Goal: Communication & Community: Answer question/provide support

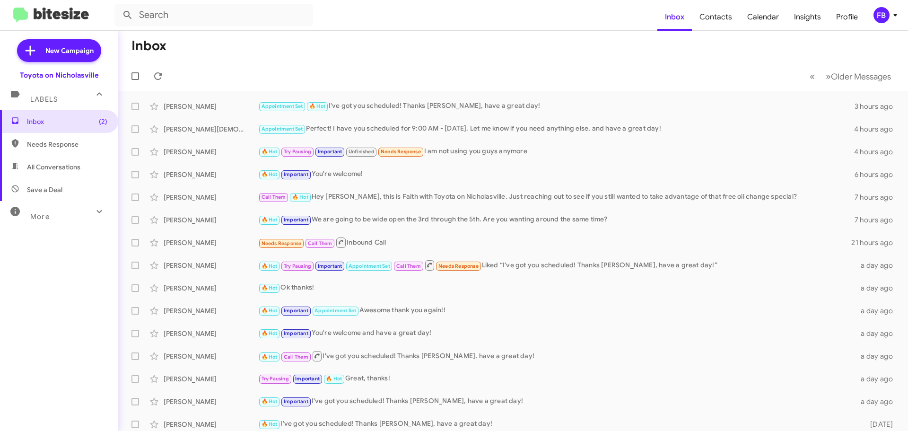
click at [62, 168] on span "All Conversations" at bounding box center [53, 166] width 53 height 9
type input "in:all-conversations"
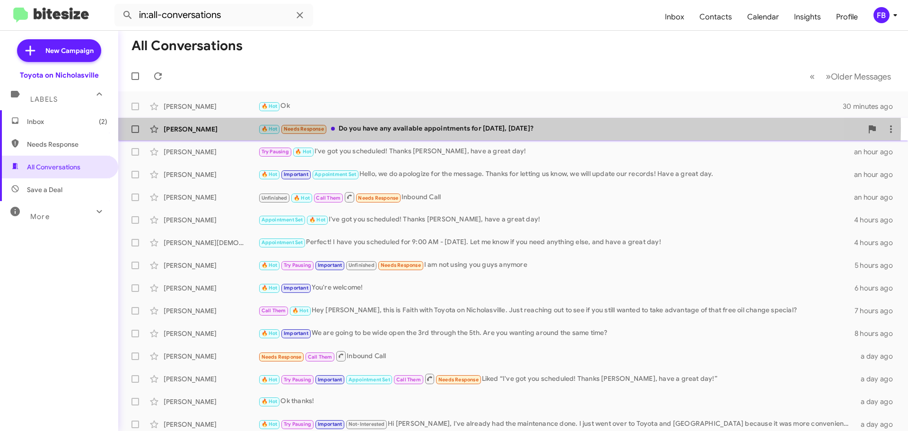
click at [452, 128] on div "🔥 Hot Needs Response Do you have any available appointments for [DATE], [DATE]?" at bounding box center [560, 128] width 604 height 11
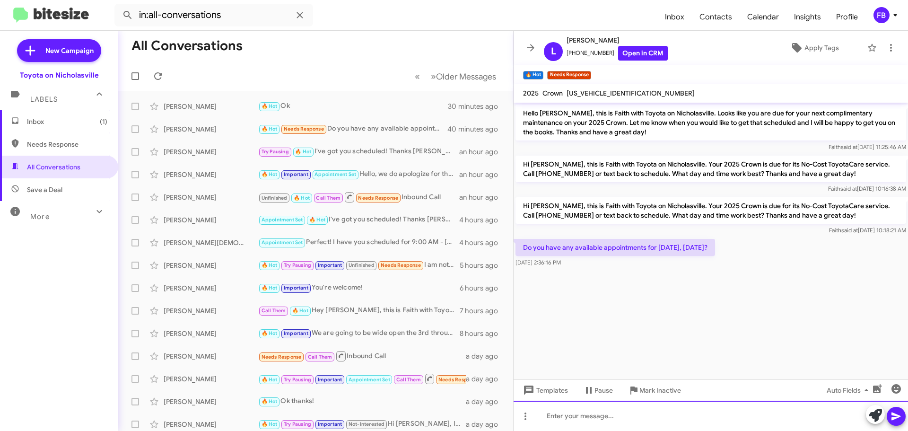
click at [544, 420] on div at bounding box center [710, 415] width 394 height 30
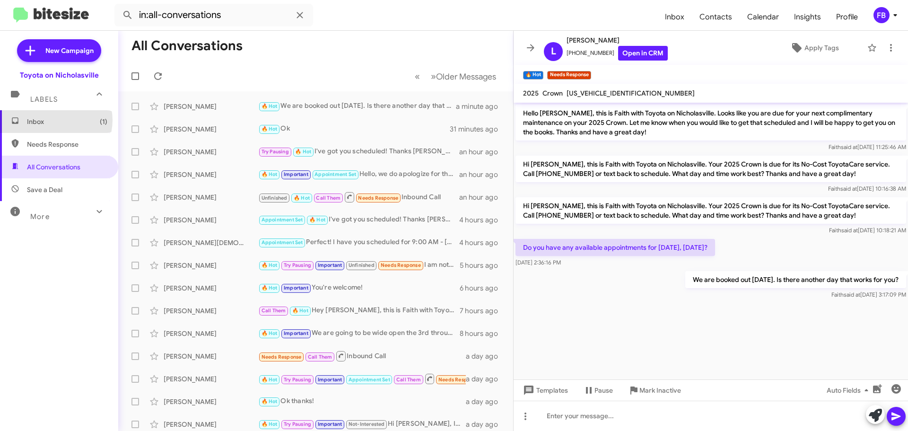
click at [55, 120] on span "Inbox (1)" at bounding box center [67, 121] width 80 height 9
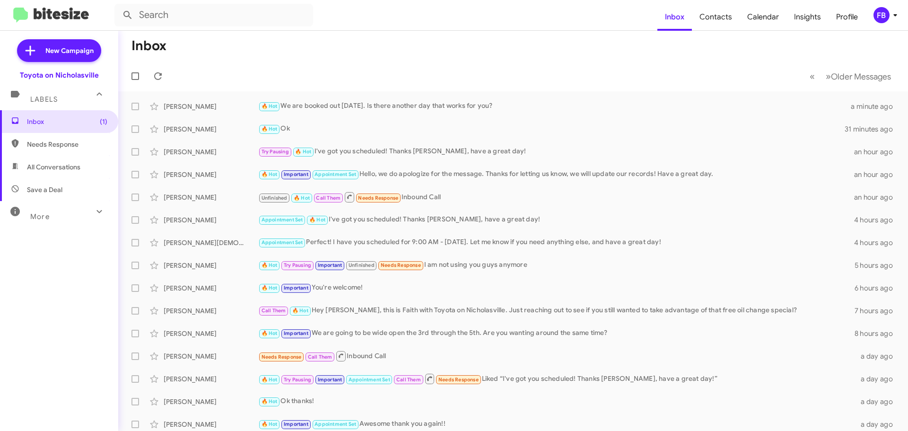
click at [46, 166] on span "All Conversations" at bounding box center [53, 166] width 53 height 9
type input "in:all-conversations"
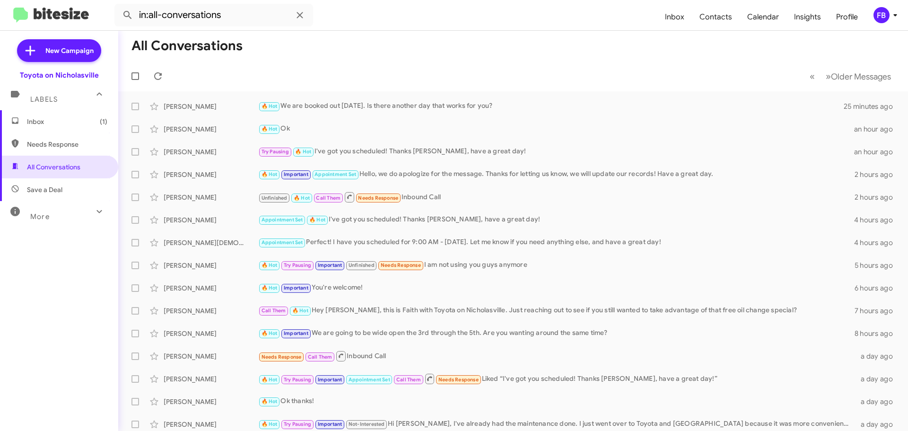
click at [70, 118] on span "Inbox (1)" at bounding box center [67, 121] width 80 height 9
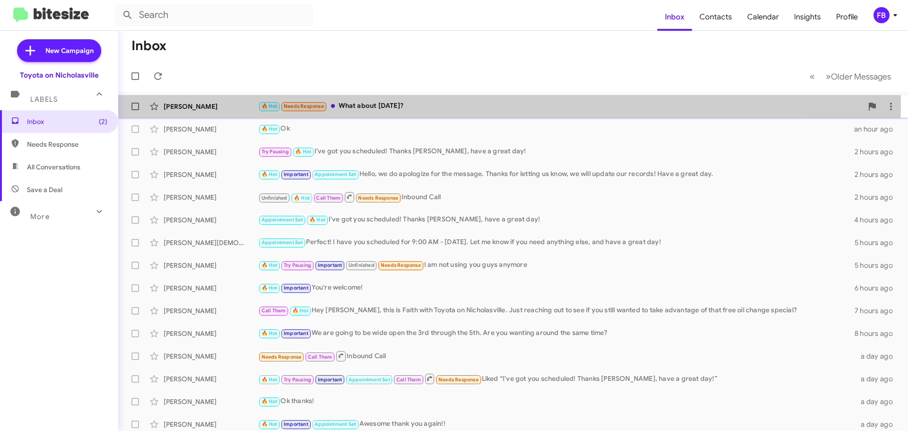
click at [433, 104] on div "🔥 Hot Needs Response What about [DATE]?" at bounding box center [560, 106] width 604 height 11
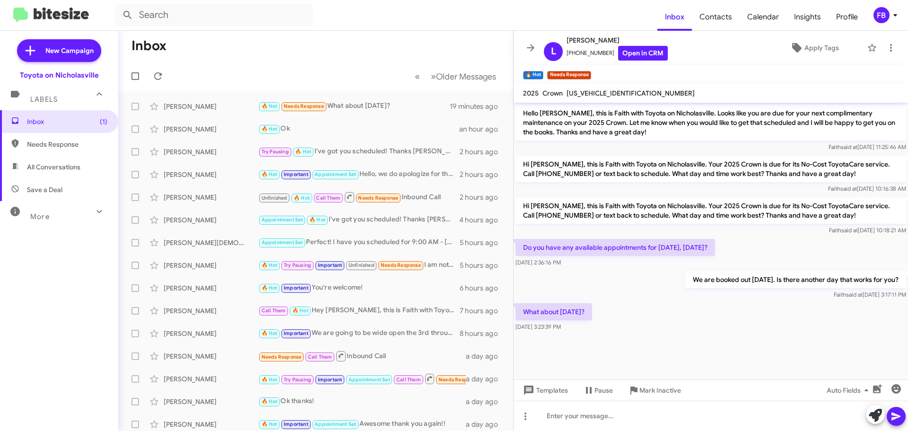
click at [615, 91] on span "[US_VEHICLE_IDENTIFICATION_NUMBER]" at bounding box center [630, 93] width 128 height 9
copy span "[US_VEHICLE_IDENTIFICATION_NUMBER]"
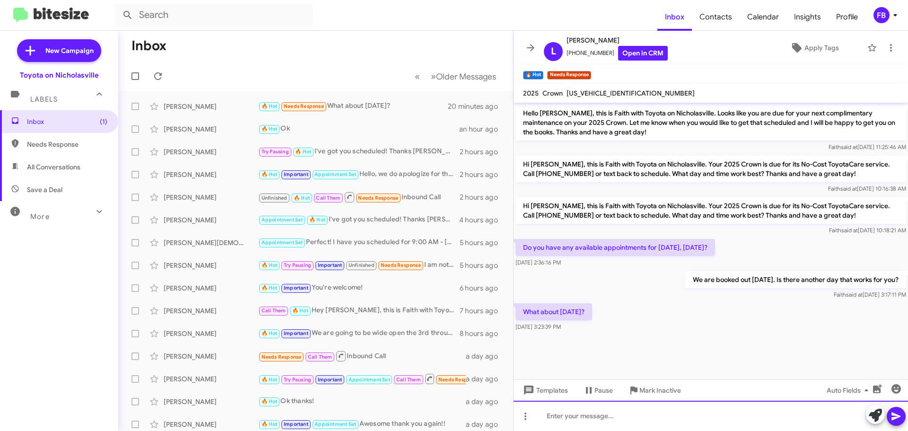
click at [577, 418] on div at bounding box center [710, 415] width 394 height 30
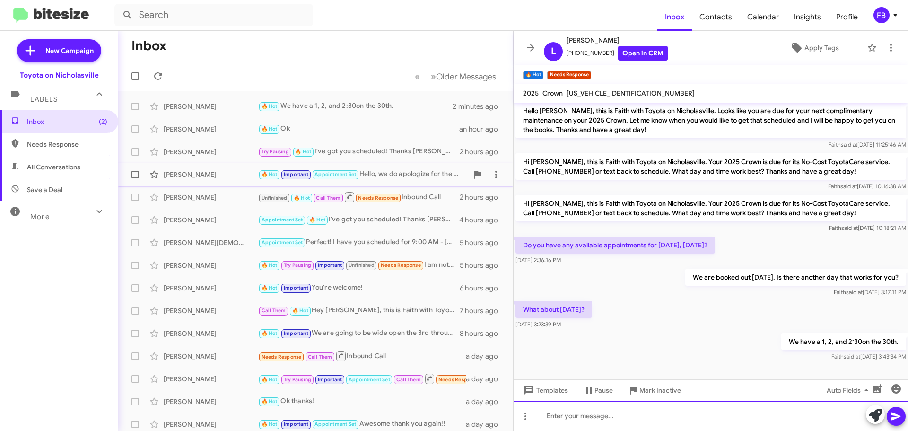
scroll to position [3, 0]
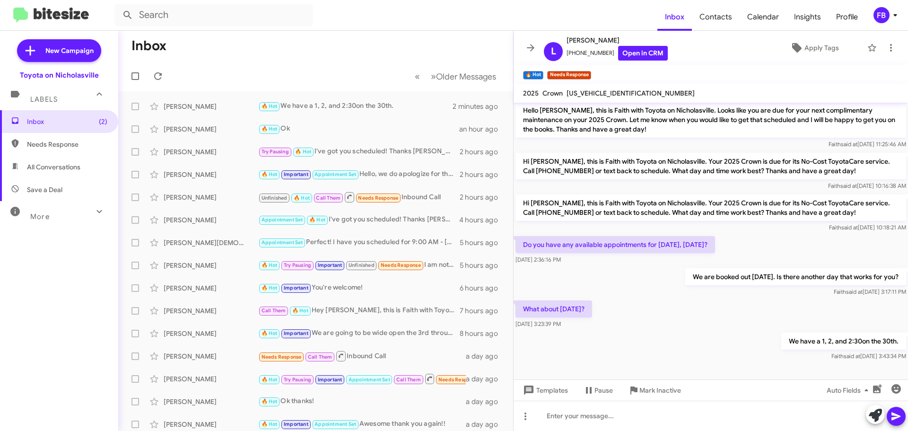
click at [60, 169] on span "All Conversations" at bounding box center [53, 166] width 53 height 9
type input "in:all-conversations"
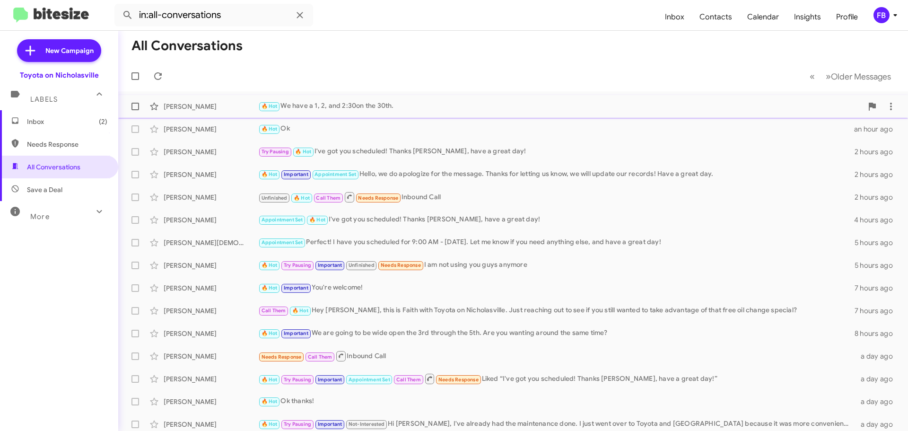
click at [432, 114] on div "[PERSON_NAME] 🔥 Hot We have a 1, 2, and 2:30on the 30th. 2 minutes ago" at bounding box center [513, 106] width 774 height 19
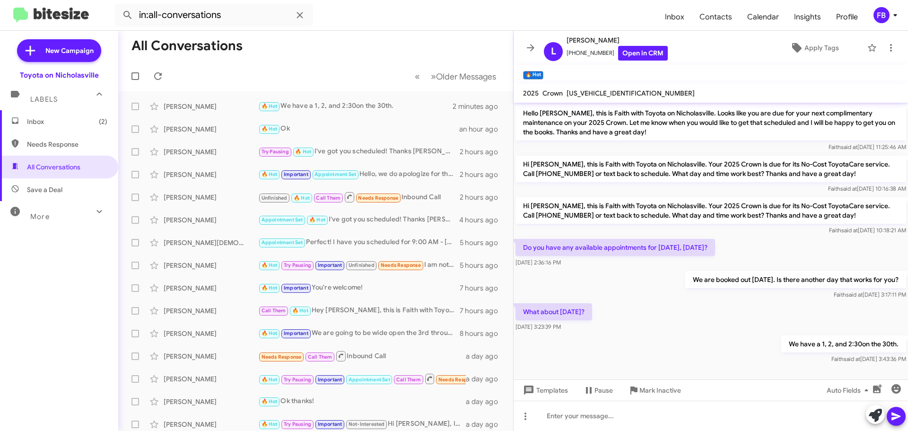
click at [79, 122] on span "Inbox (2)" at bounding box center [67, 121] width 80 height 9
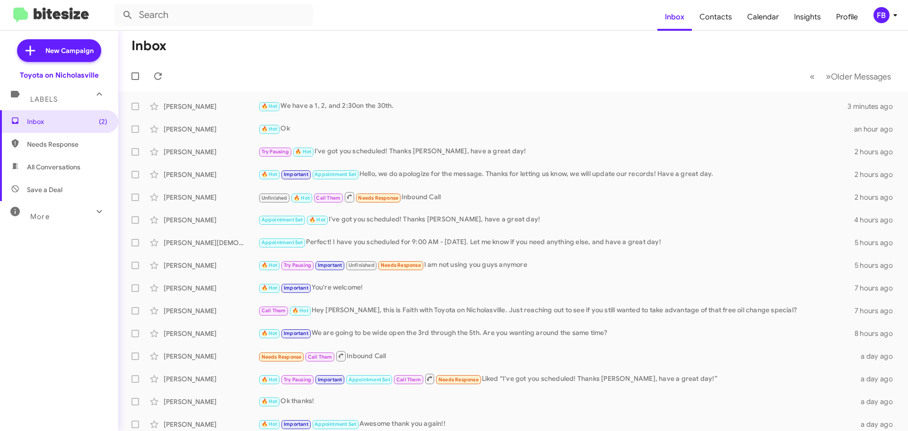
click at [35, 171] on span "All Conversations" at bounding box center [53, 166] width 53 height 9
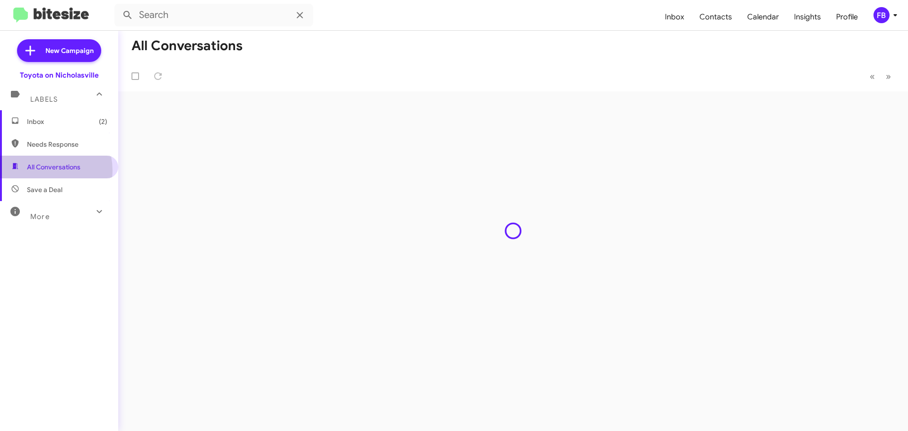
type input "in:all-conversations"
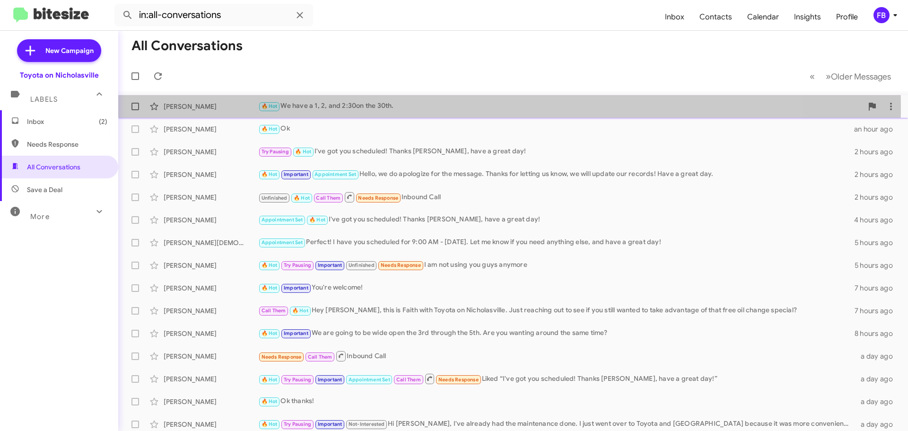
click at [311, 106] on div "🔥 Hot We have a 1, 2, and 2:30on the 30th." at bounding box center [560, 106] width 604 height 11
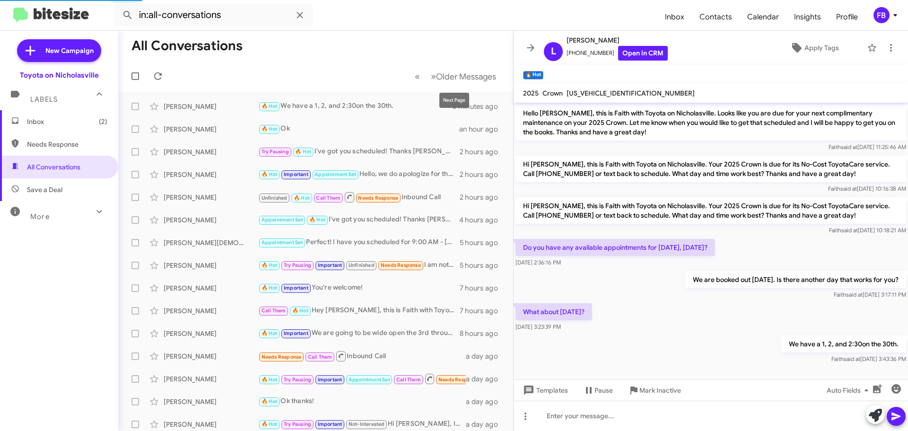
scroll to position [3, 0]
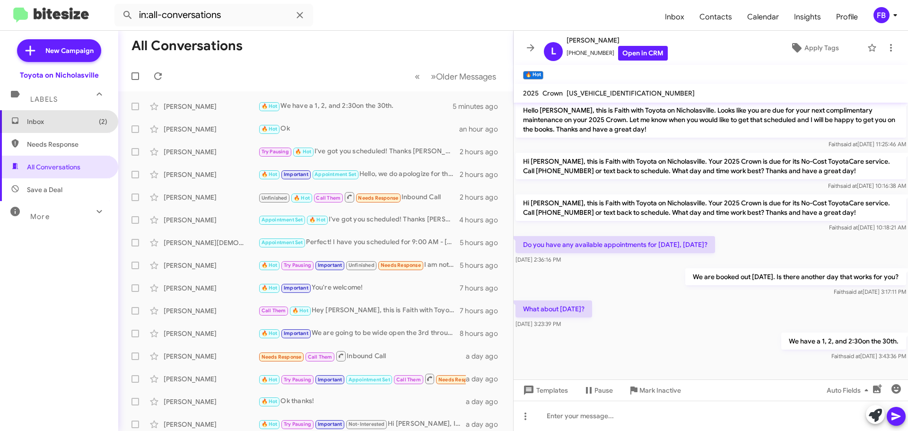
click at [69, 116] on span "Inbox (2)" at bounding box center [59, 121] width 118 height 23
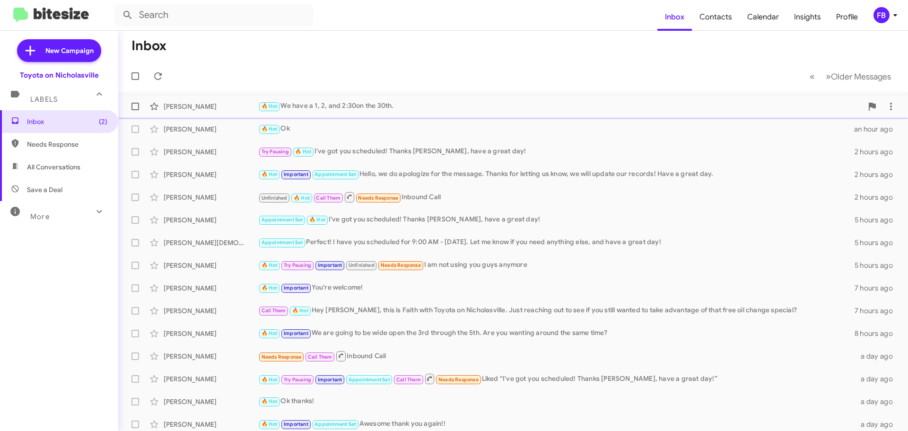
click at [428, 107] on div "🔥 Hot We have a 1, 2, and 2:30on the 30th." at bounding box center [560, 106] width 604 height 11
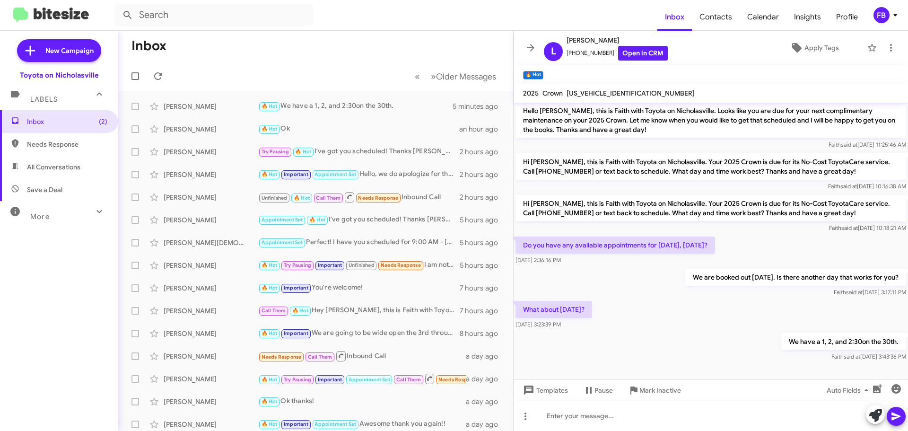
scroll to position [3, 0]
click at [45, 162] on span "All Conversations" at bounding box center [53, 166] width 53 height 9
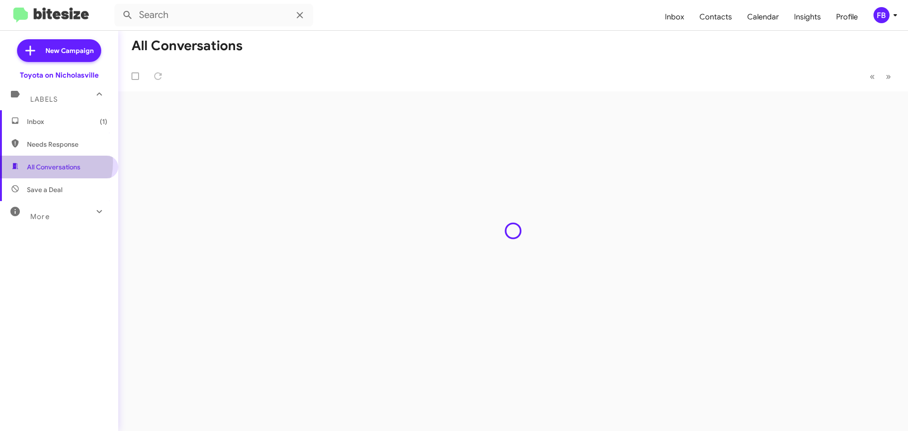
type input "in:all-conversations"
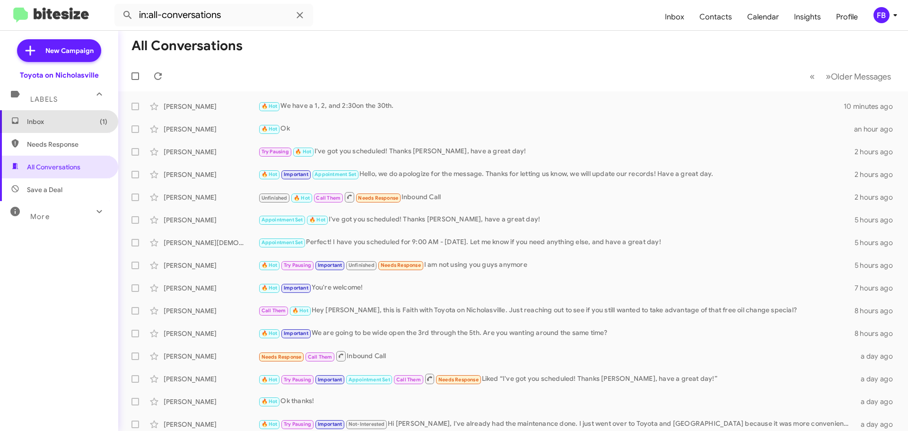
click at [67, 124] on span "Inbox (1)" at bounding box center [67, 121] width 80 height 9
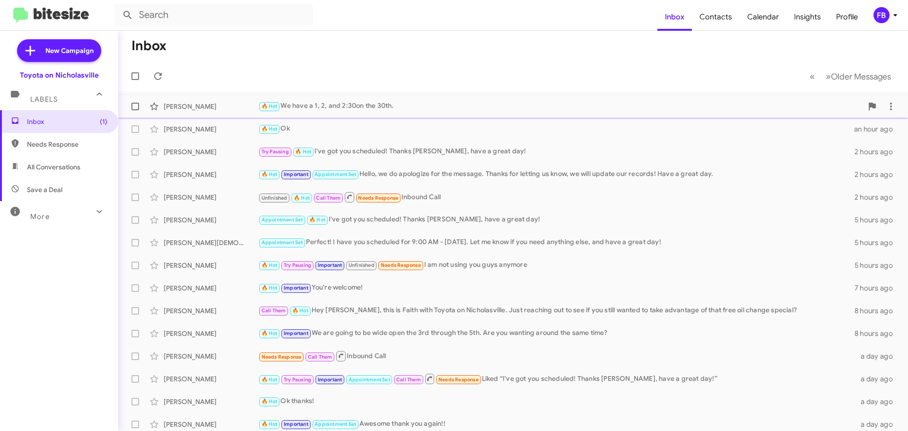
click at [381, 108] on div "🔥 Hot We have a 1, 2, and 2:30on the 30th." at bounding box center [560, 106] width 604 height 11
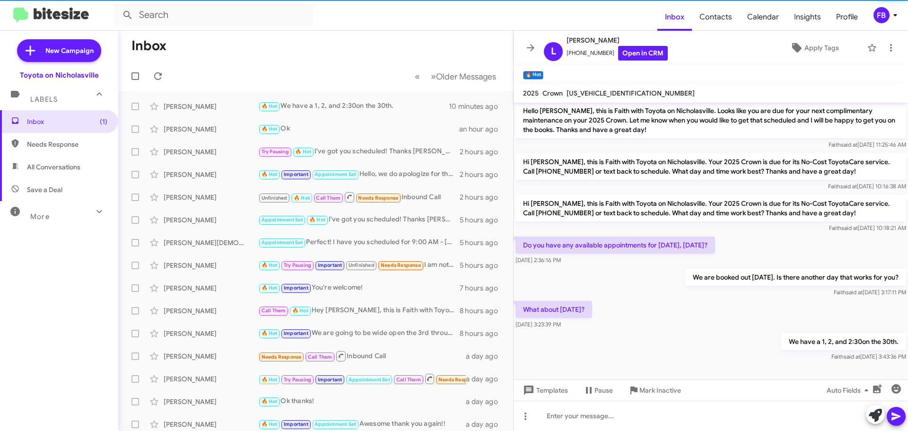
scroll to position [3, 0]
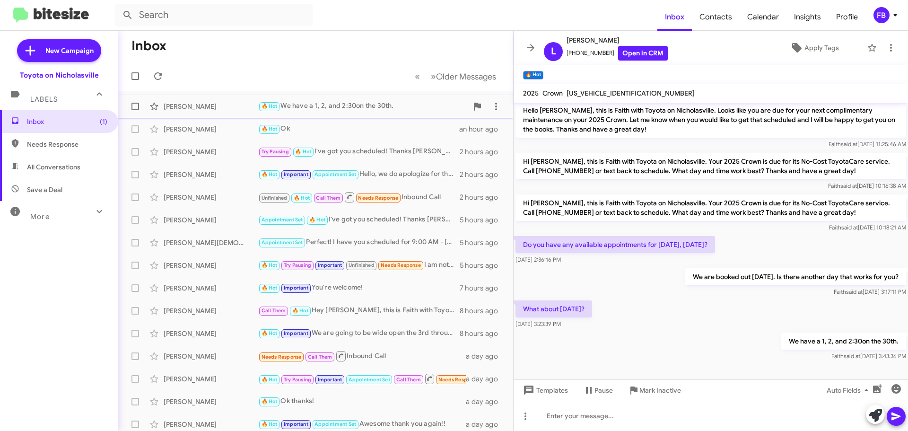
drag, startPoint x: 331, startPoint y: 110, endPoint x: 356, endPoint y: 109, distance: 25.5
click at [332, 109] on div "🔥 Hot We have a 1, 2, and 2:30on the 30th." at bounding box center [362, 106] width 209 height 11
click at [51, 167] on span "All Conversations" at bounding box center [53, 166] width 53 height 9
type input "in:all-conversations"
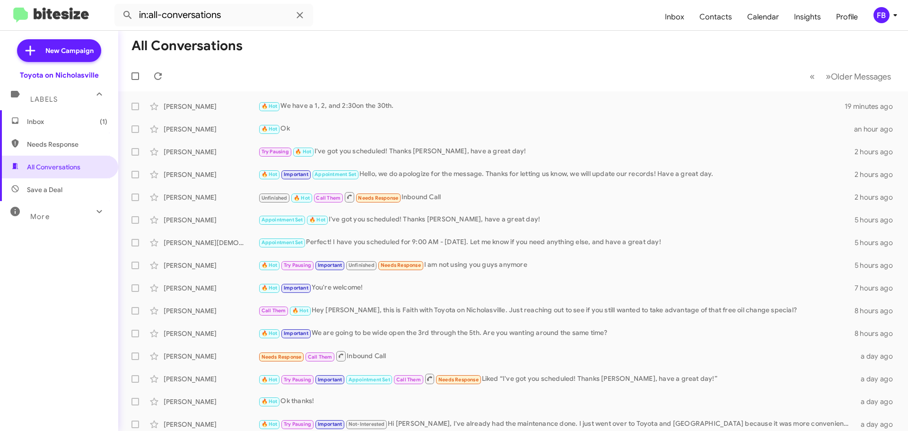
click at [77, 114] on span "Inbox (1)" at bounding box center [59, 121] width 118 height 23
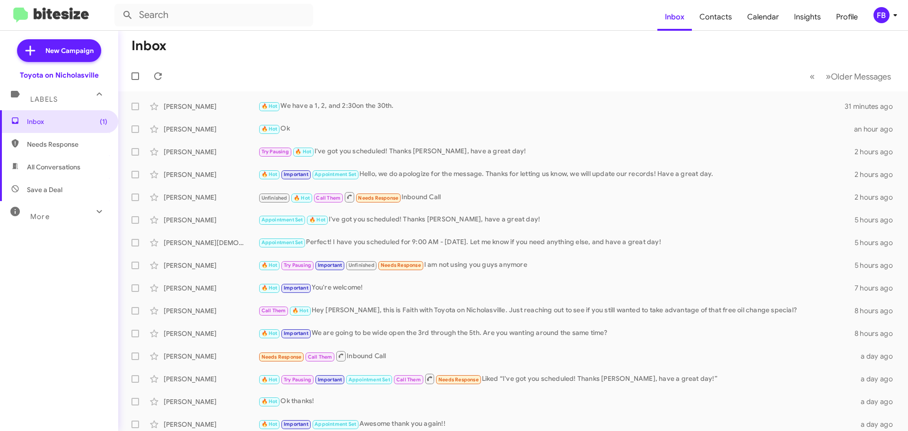
click at [32, 164] on span "All Conversations" at bounding box center [53, 166] width 53 height 9
type input "in:all-conversations"
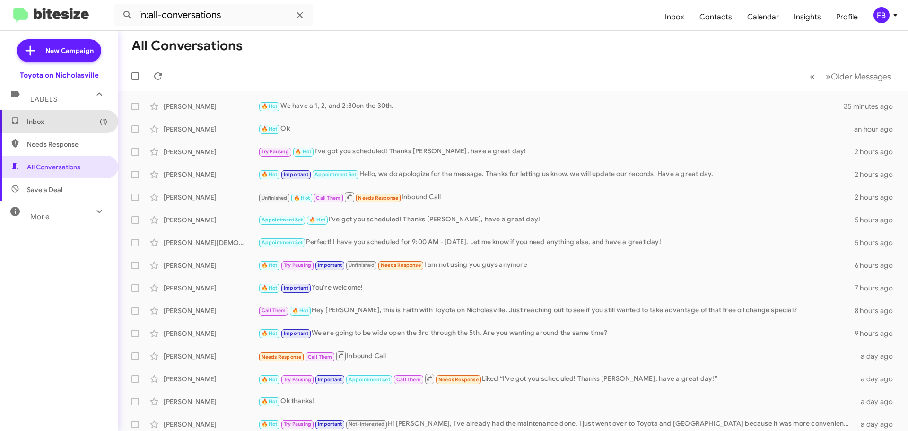
drag, startPoint x: 61, startPoint y: 116, endPoint x: 93, endPoint y: 110, distance: 32.3
click at [61, 116] on span "Inbox (1)" at bounding box center [59, 121] width 118 height 23
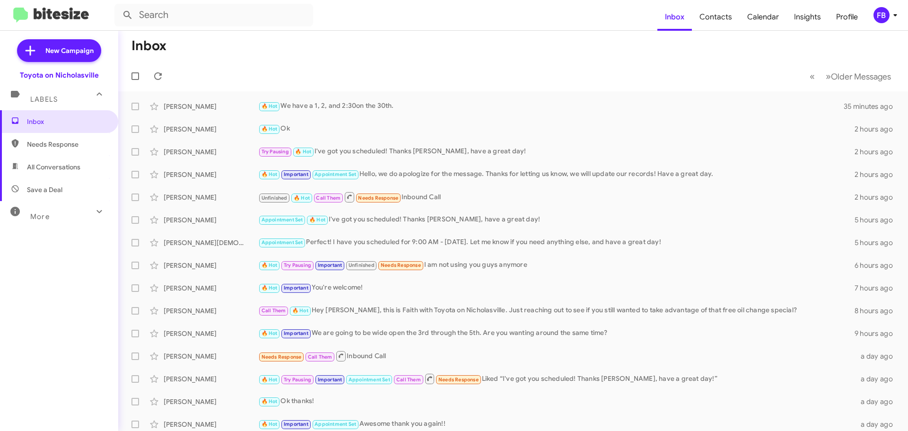
click at [50, 175] on span "All Conversations" at bounding box center [59, 167] width 118 height 23
type input "in:all-conversations"
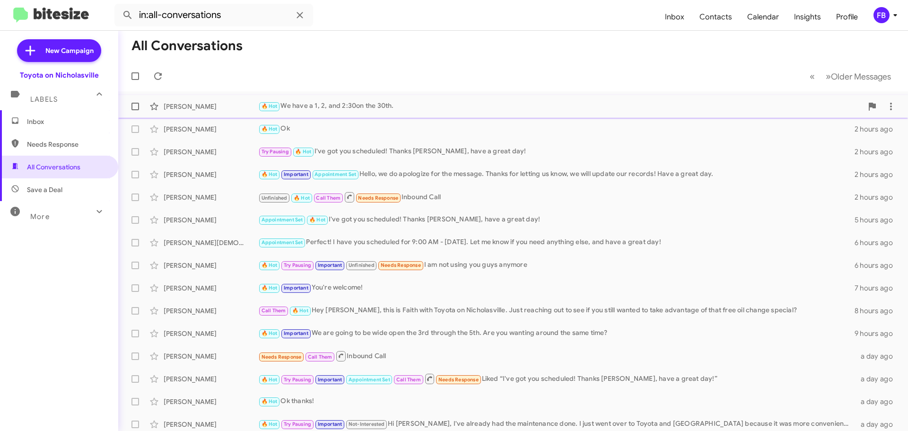
click at [368, 109] on div "🔥 Hot We have a 1, 2, and 2:30on the 30th." at bounding box center [560, 106] width 604 height 11
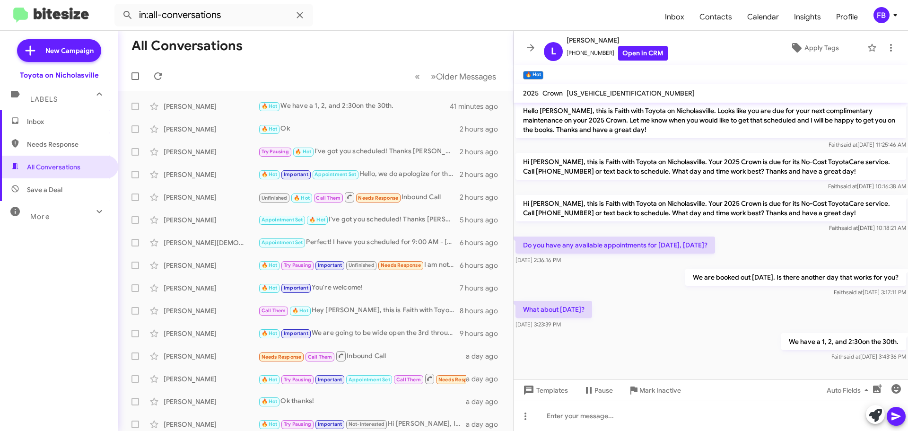
scroll to position [3, 0]
